Goal: Information Seeking & Learning: Learn about a topic

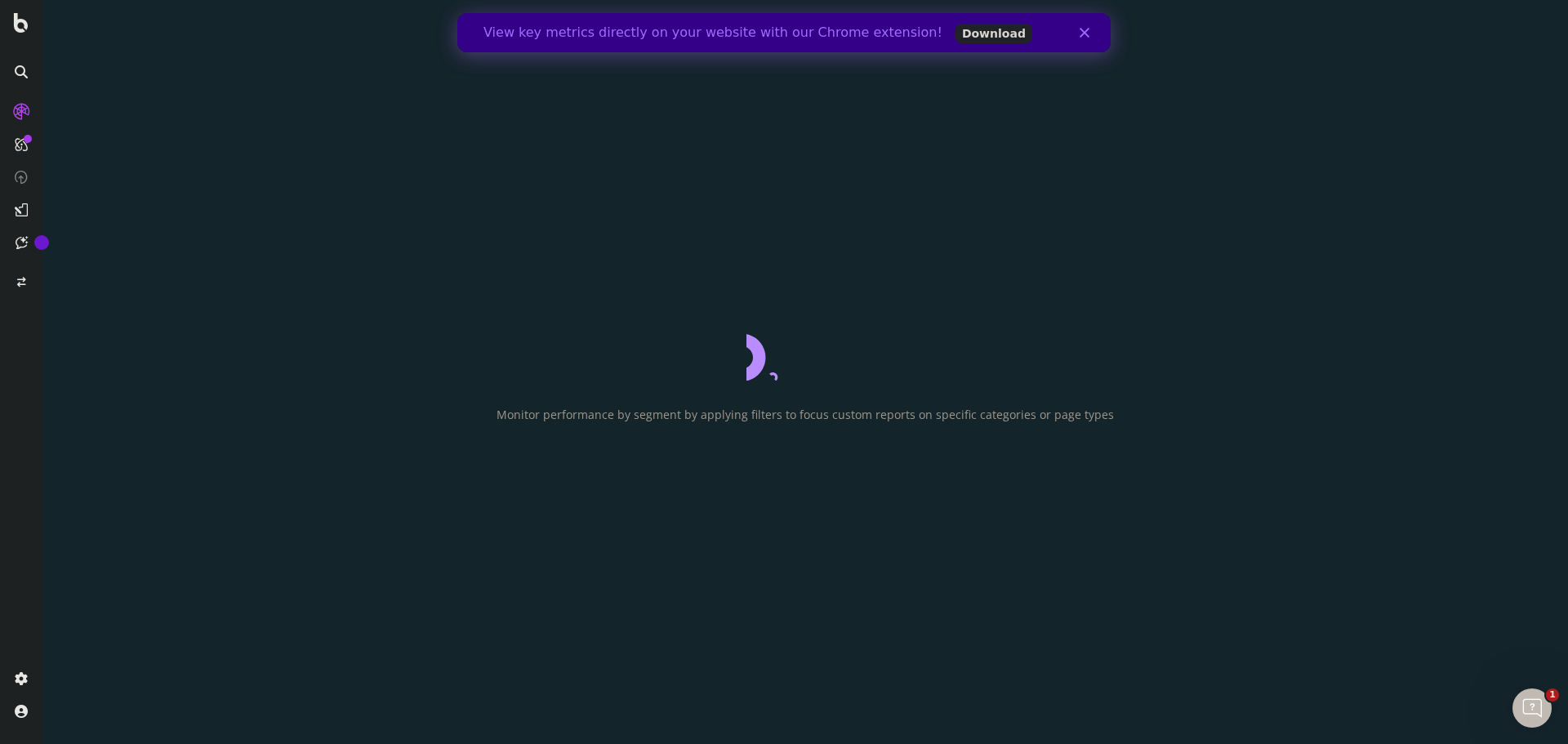
click at [1085, 34] on polygon "Fermer" at bounding box center [1084, 32] width 9 height 9
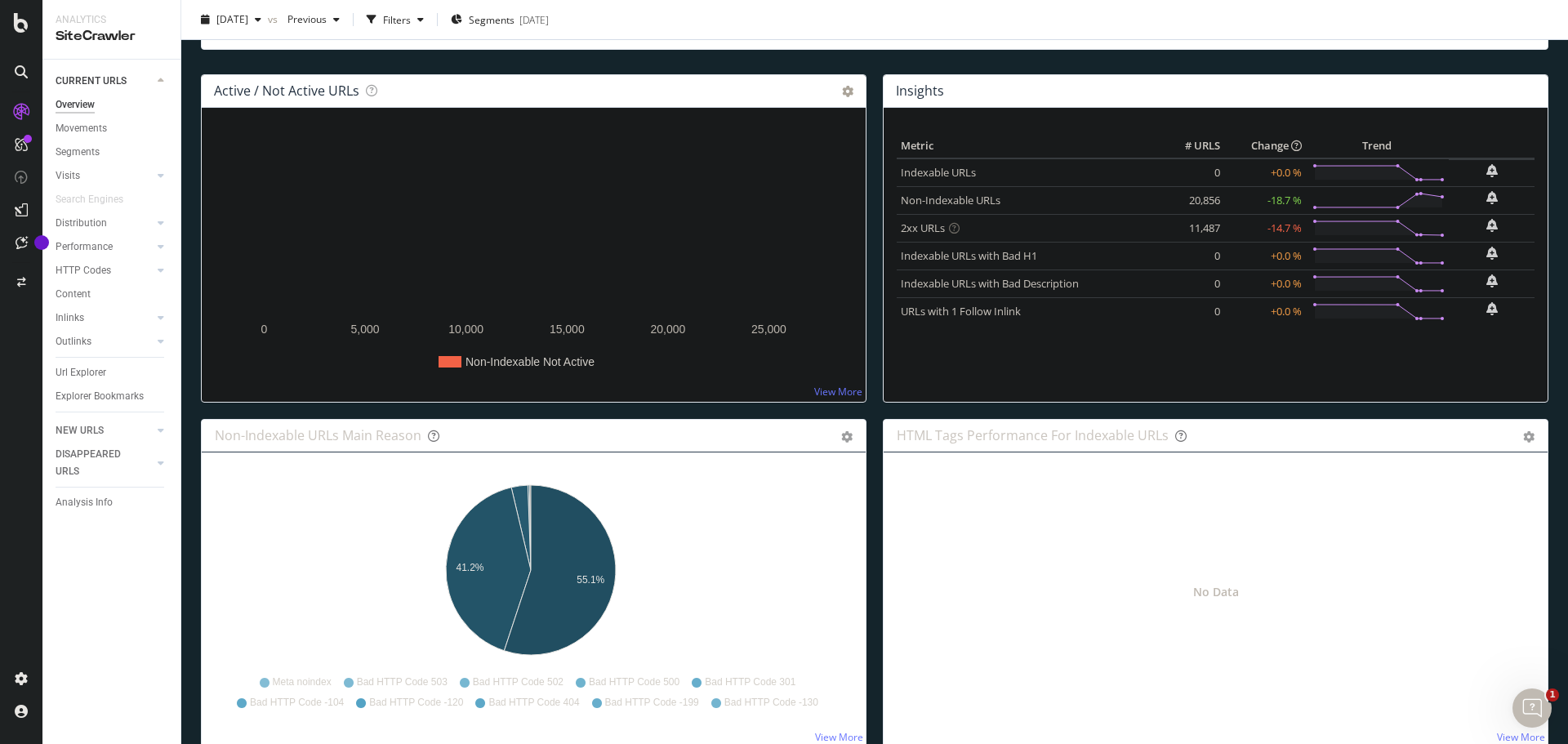
scroll to position [171, 0]
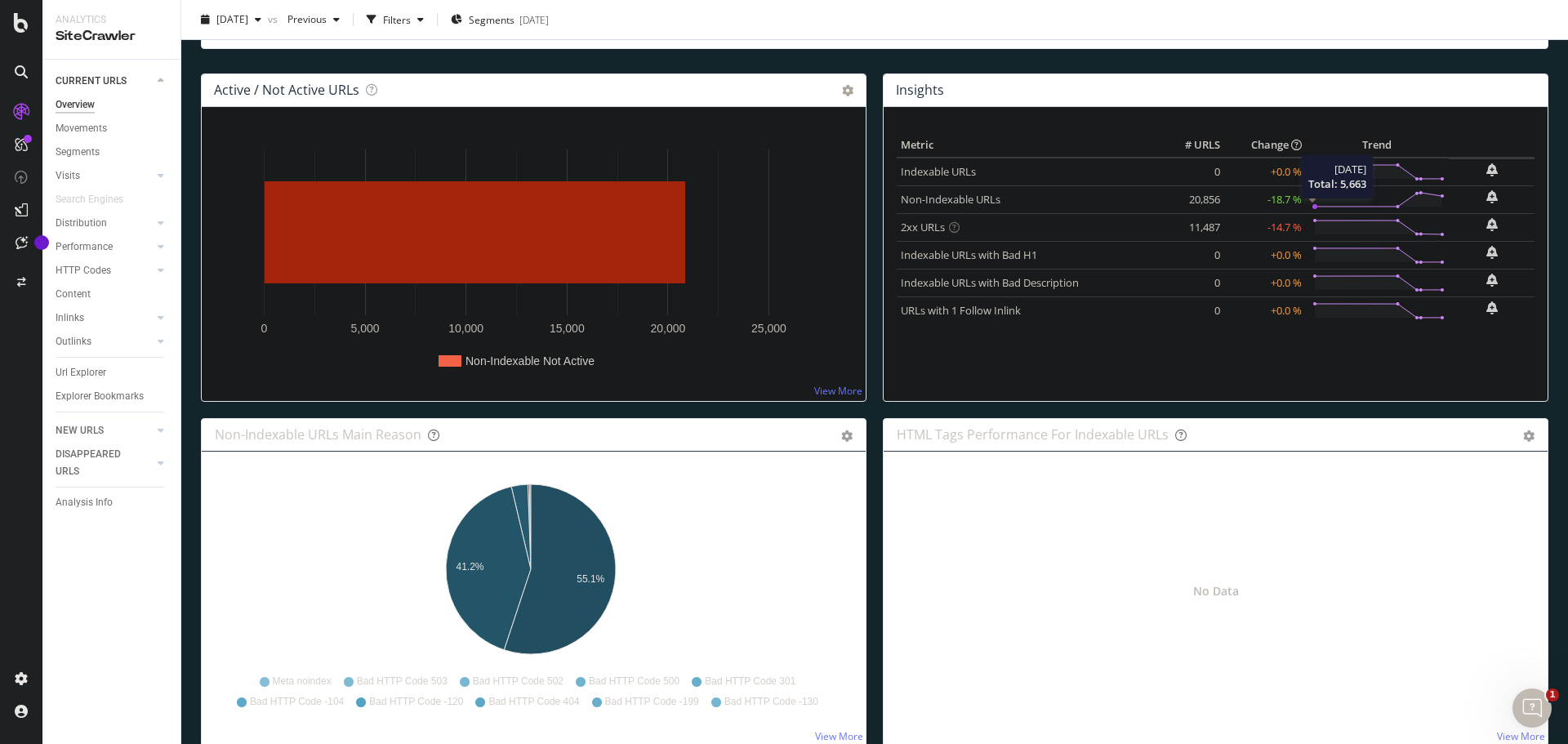
drag, startPoint x: 1174, startPoint y: 200, endPoint x: 1300, endPoint y: 199, distance: 126.0
click at [1301, 199] on tr "Non-Indexable URLs 20,856 -18.7 % 2025 Aug. 17th Total: 5,663" at bounding box center [1215, 199] width 638 height 27
click at [1291, 199] on td "-18.7 %" at bounding box center [1265, 199] width 81 height 27
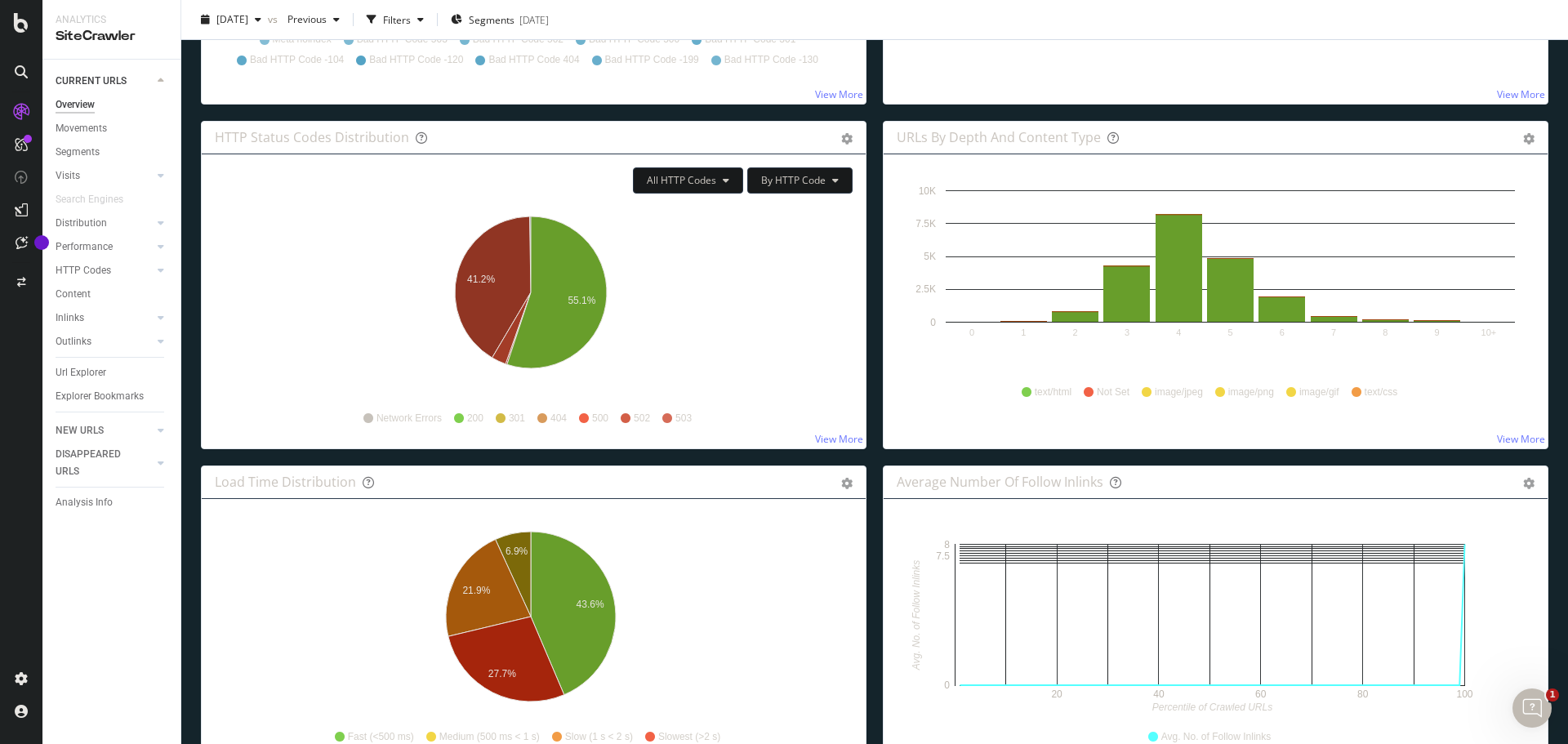
scroll to position [814, 0]
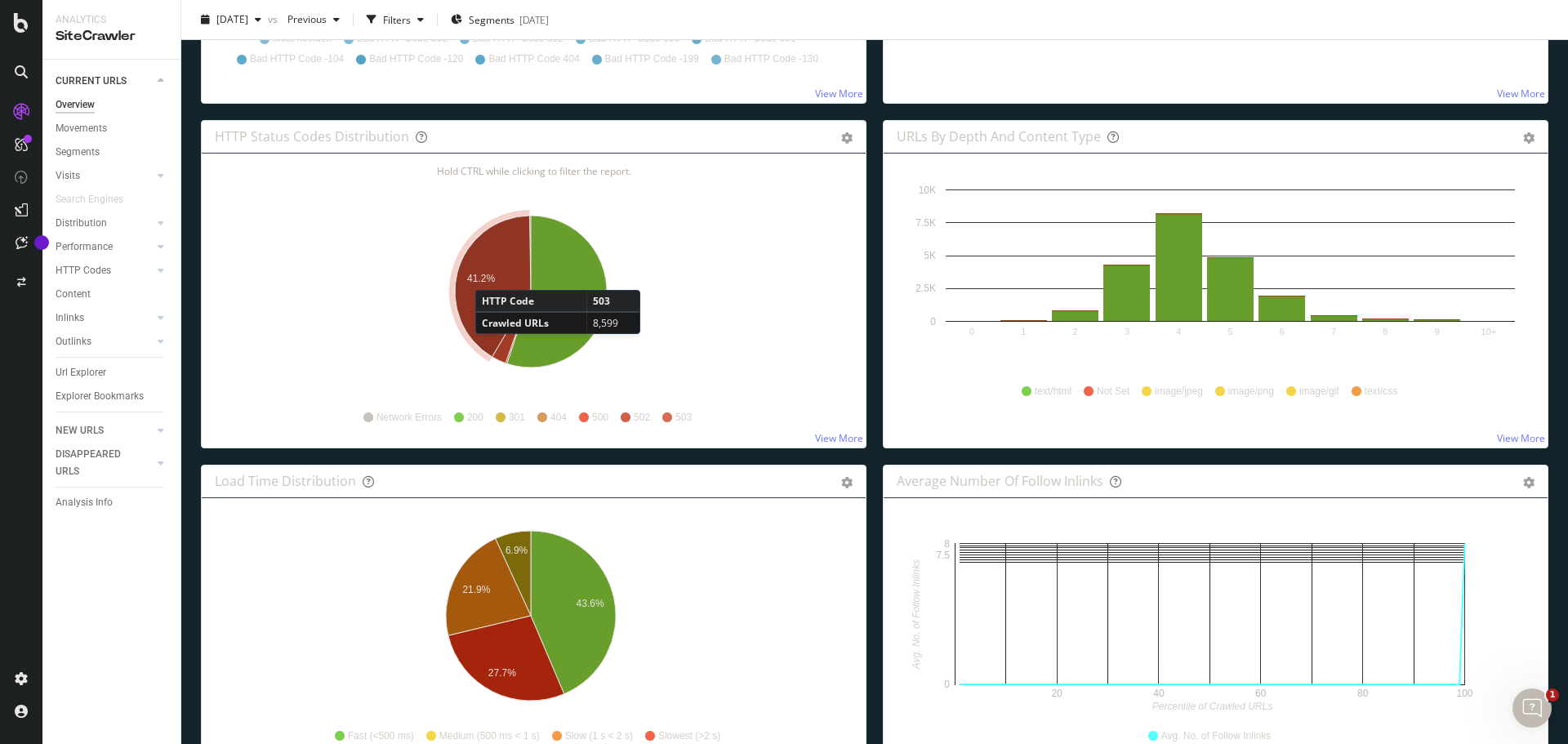
click at [491, 273] on text "41.2%" at bounding box center [480, 279] width 27 height 11
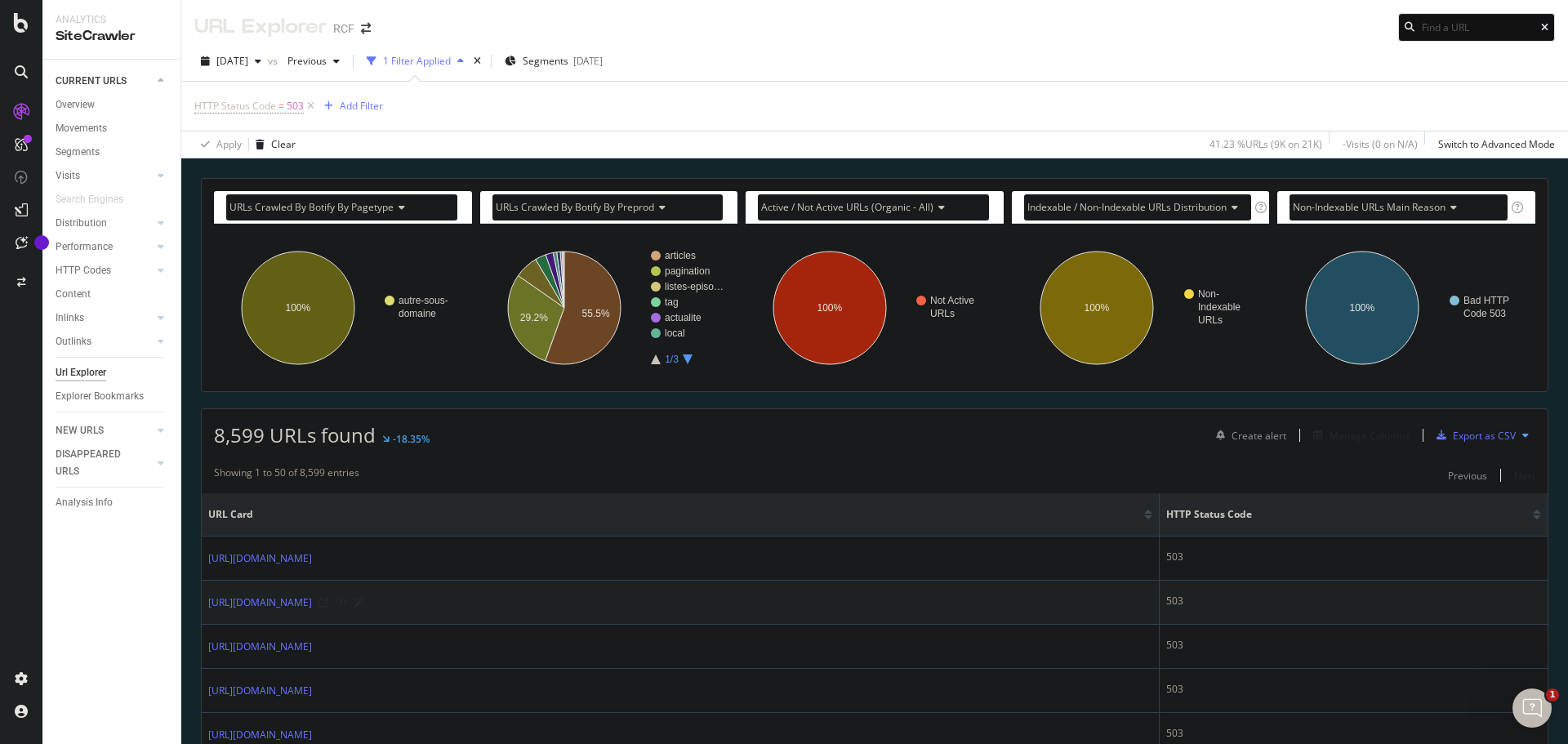
scroll to position [105, 0]
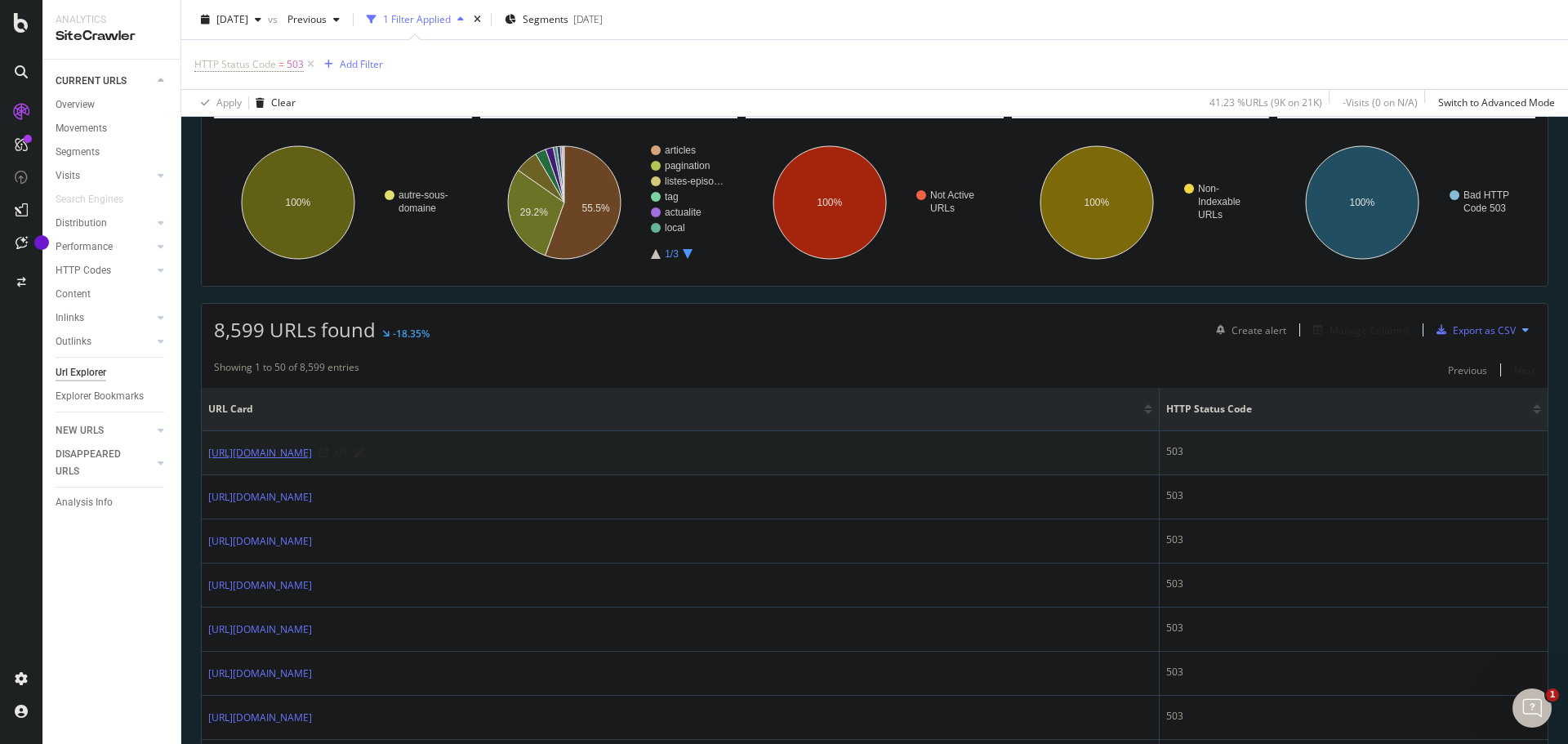
drag, startPoint x: 460, startPoint y: 462, endPoint x: 377, endPoint y: 448, distance: 84.2
click at [377, 448] on td "https://prep.rcf.fr/vie-spirituelle/le-saint-du-jour?page=5" at bounding box center [680, 453] width 957 height 44
drag, startPoint x: 201, startPoint y: 459, endPoint x: 463, endPoint y: 458, distance: 262.0
click at [463, 458] on td "https://prep.rcf.fr/vie-spirituelle/le-saint-du-jour?page=5" at bounding box center [680, 453] width 957 height 44
copy link "https://prep.rcf.fr/vie-spirituelle/le-saint-du-jour?page=5"
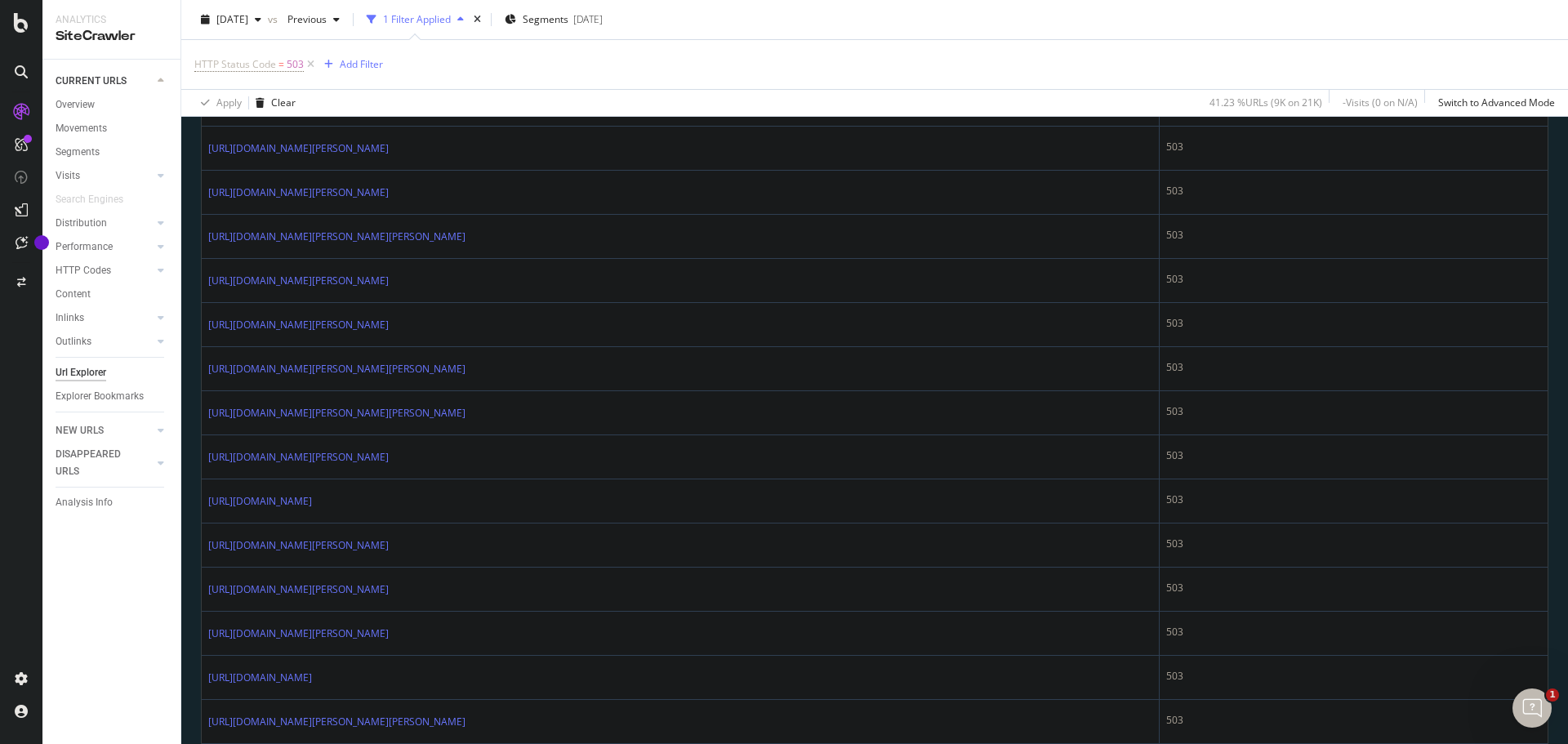
scroll to position [2092, 0]
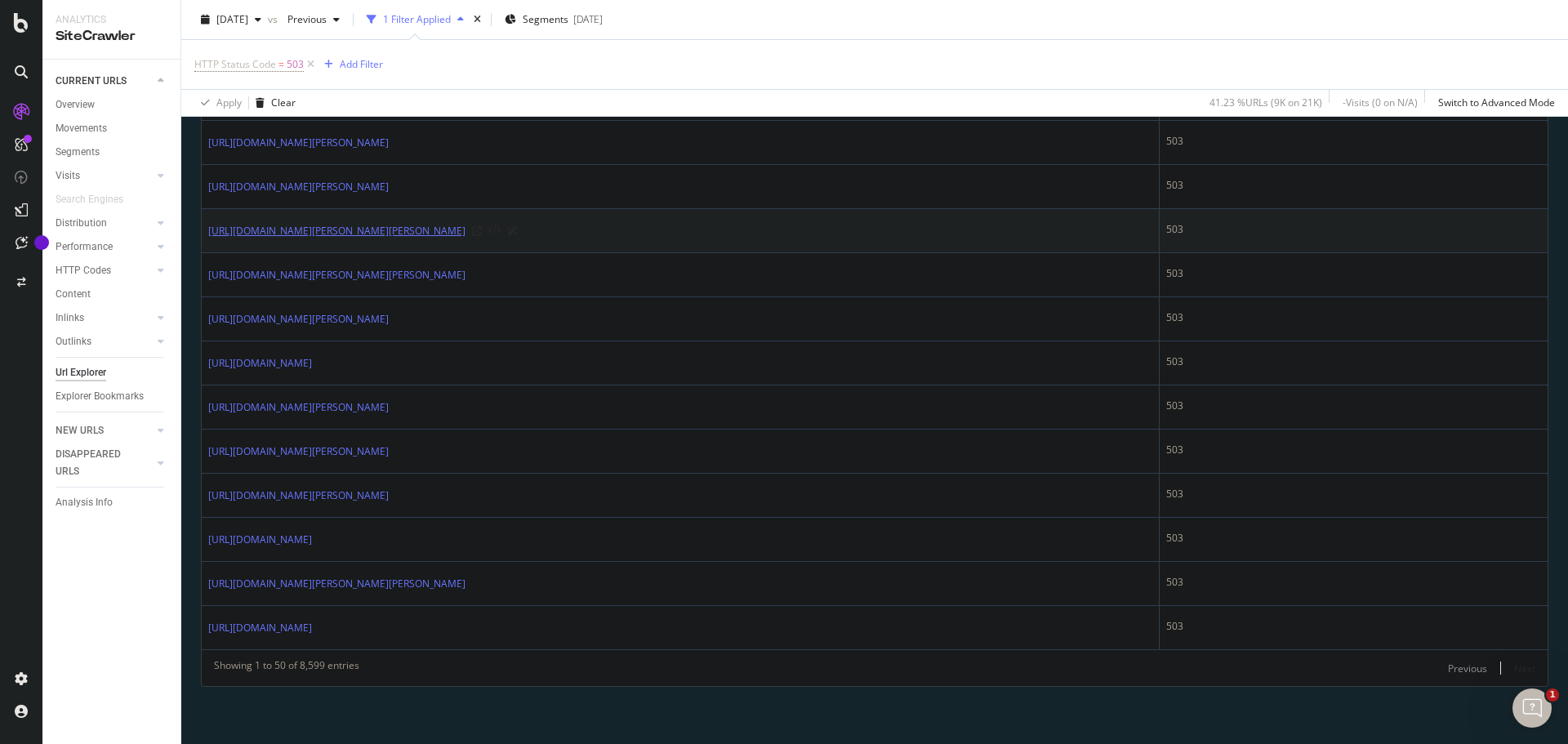
click at [465, 232] on link "[URL][DOMAIN_NAME]" at bounding box center [336, 231] width 257 height 16
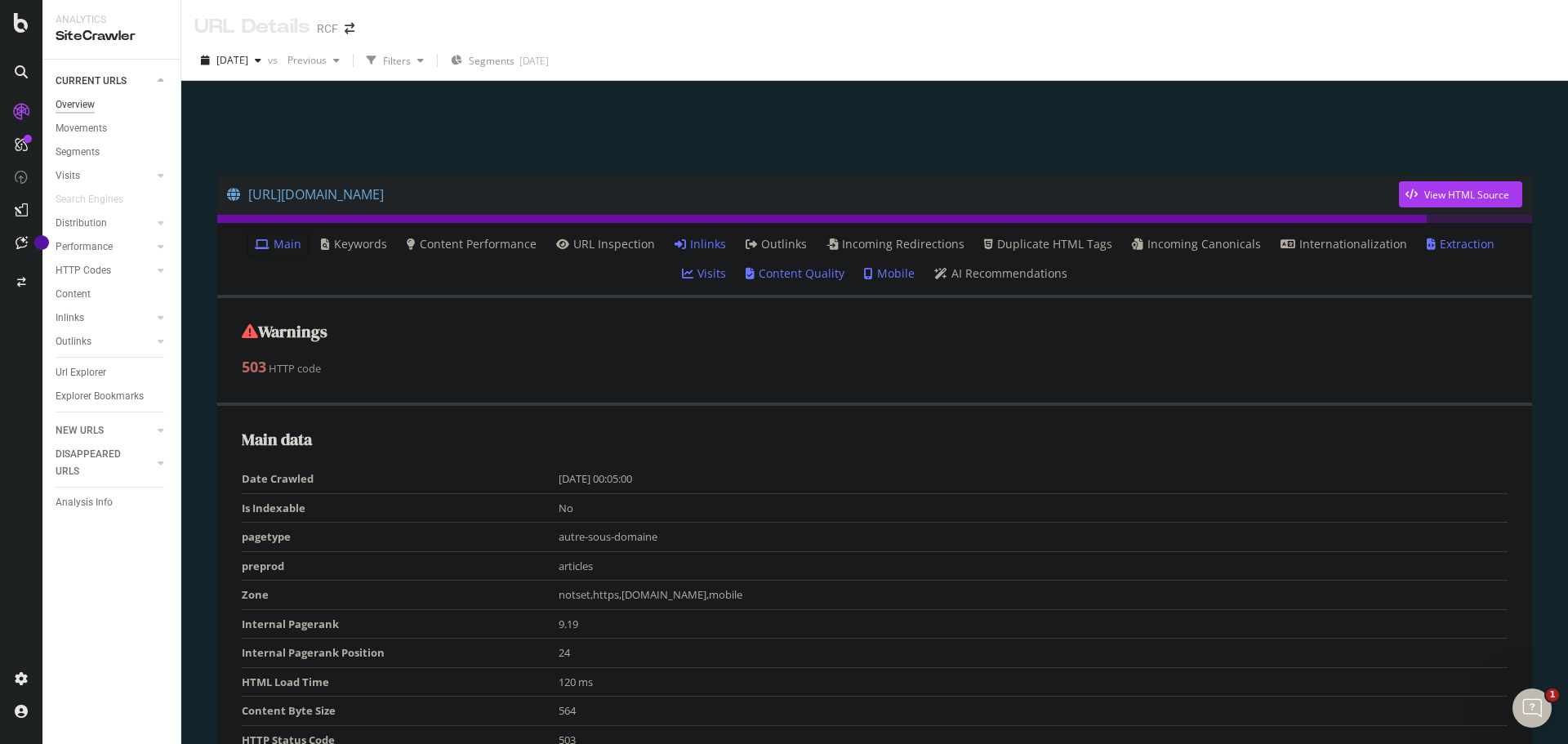
click at [72, 100] on div "Overview" at bounding box center [75, 105] width 39 height 17
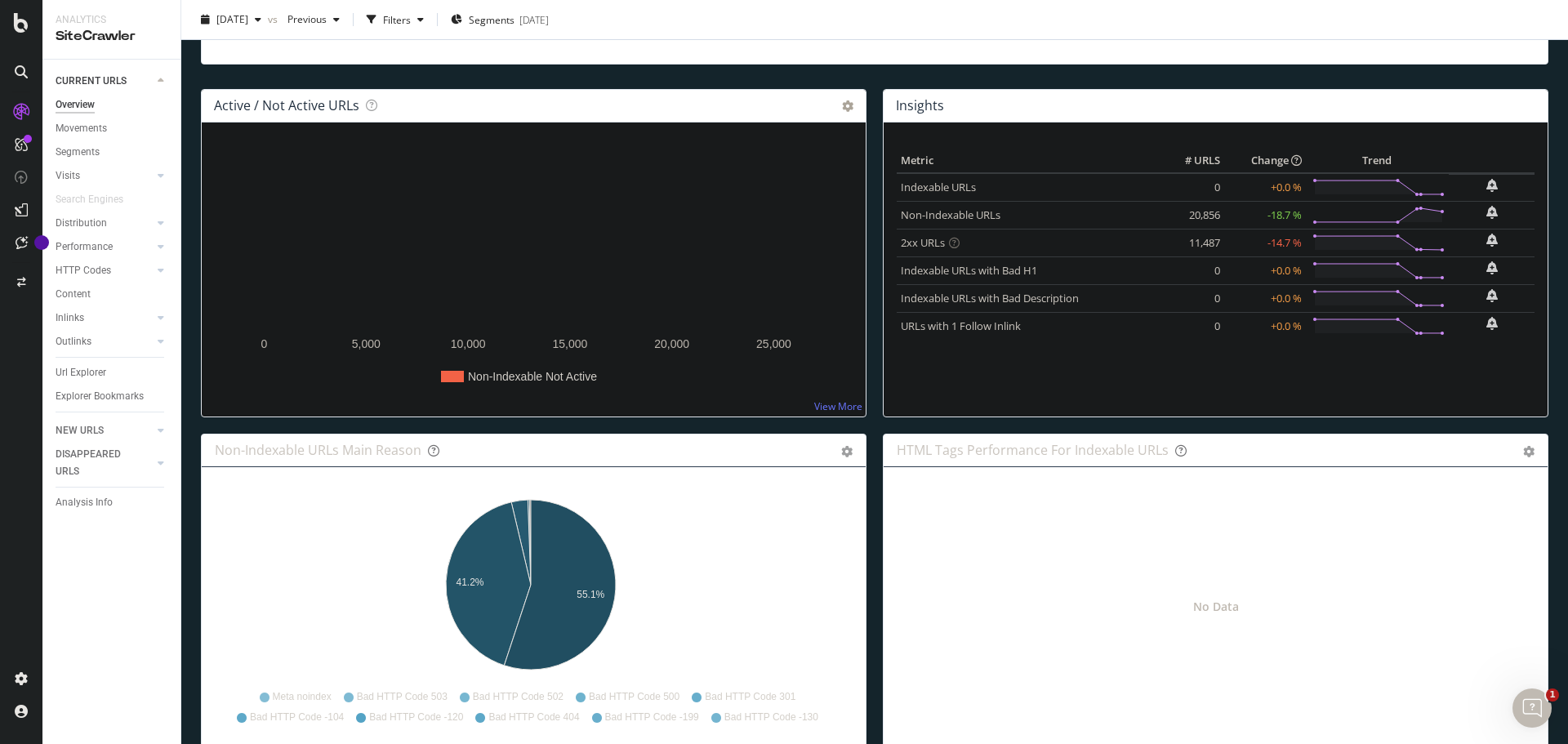
scroll to position [171, 0]
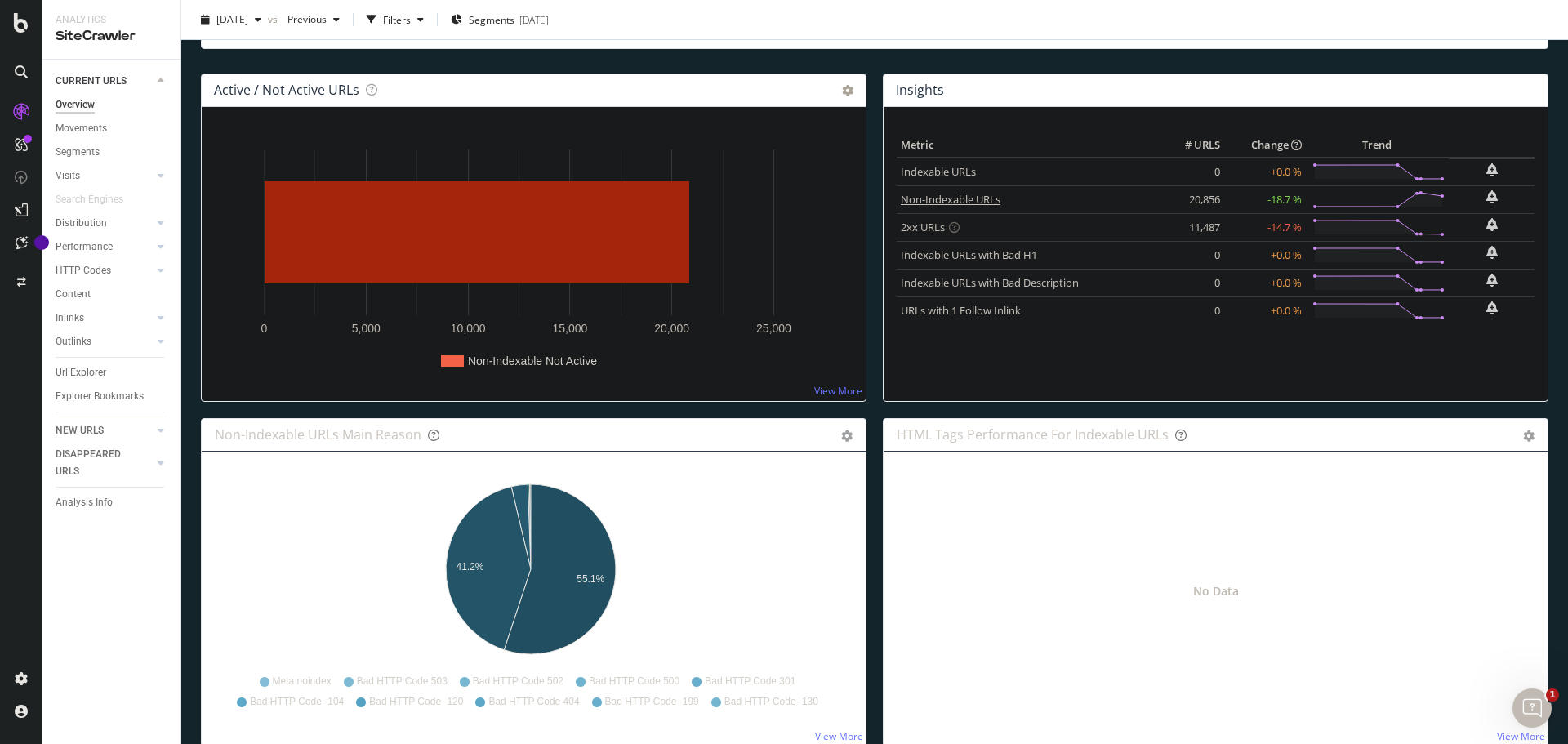
click at [953, 200] on link "Non-Indexable URLs" at bounding box center [950, 199] width 99 height 15
